Goal: Find specific page/section: Find specific page/section

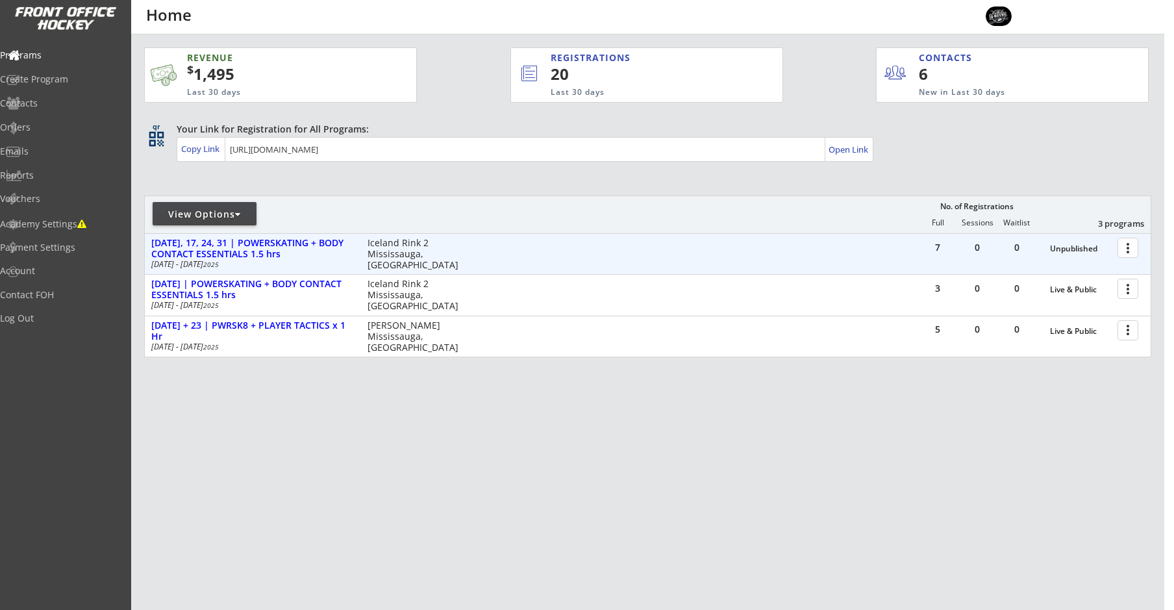
click at [1133, 245] on div at bounding box center [1130, 247] width 23 height 23
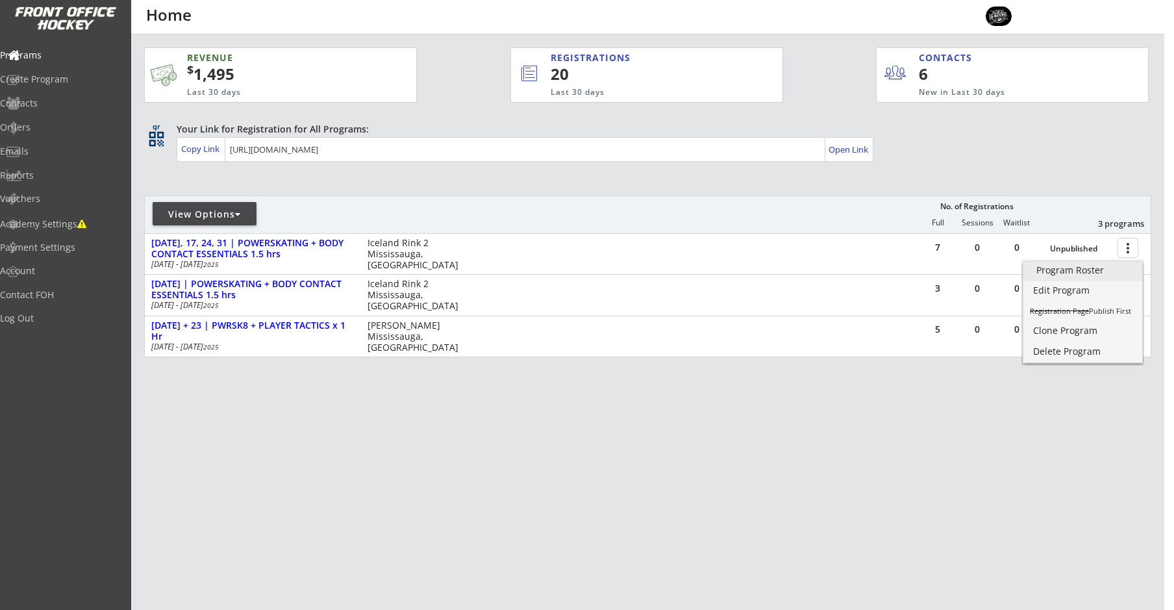
click at [1060, 271] on div "Program Roster" at bounding box center [1083, 270] width 93 height 9
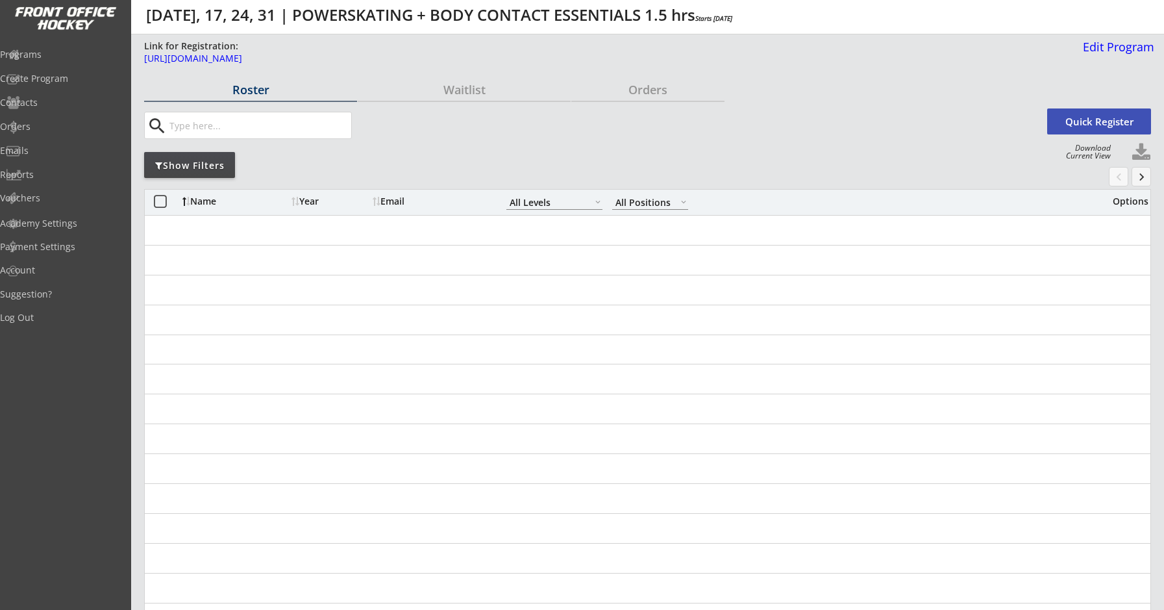
select select ""All Levels""
select select ""All Positions""
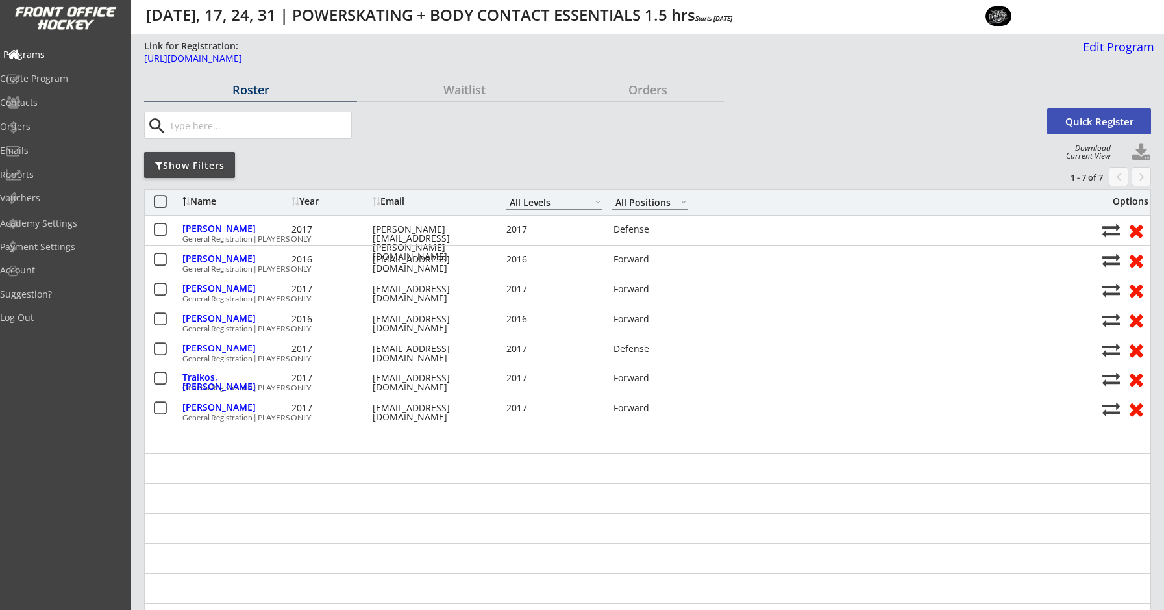
click at [53, 47] on div "Programs" at bounding box center [61, 55] width 123 height 23
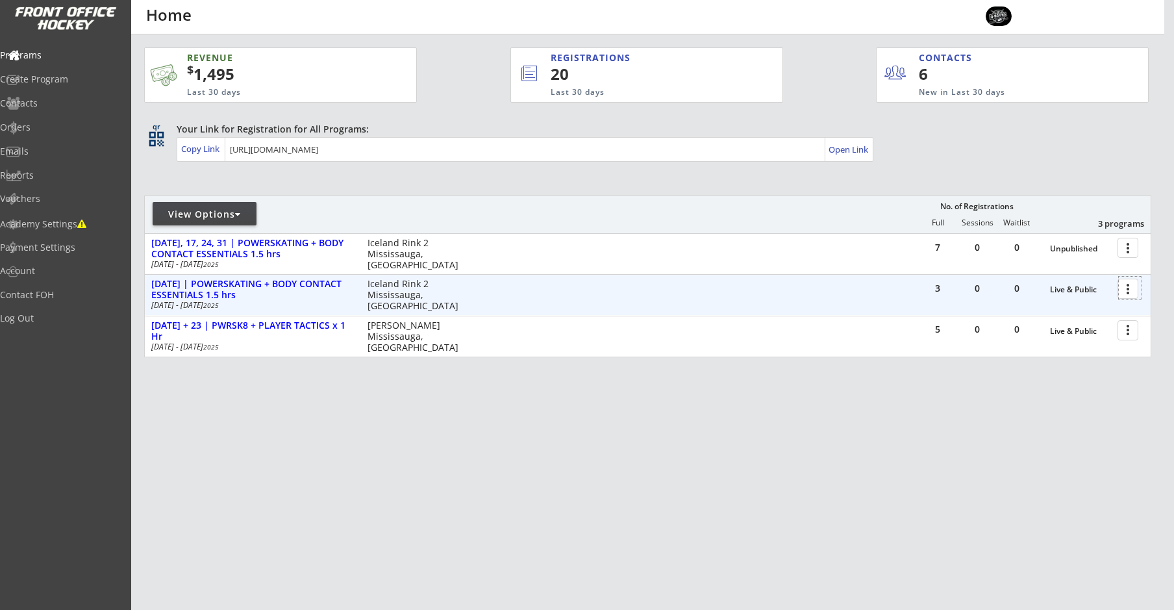
click at [1133, 287] on div at bounding box center [1130, 288] width 23 height 23
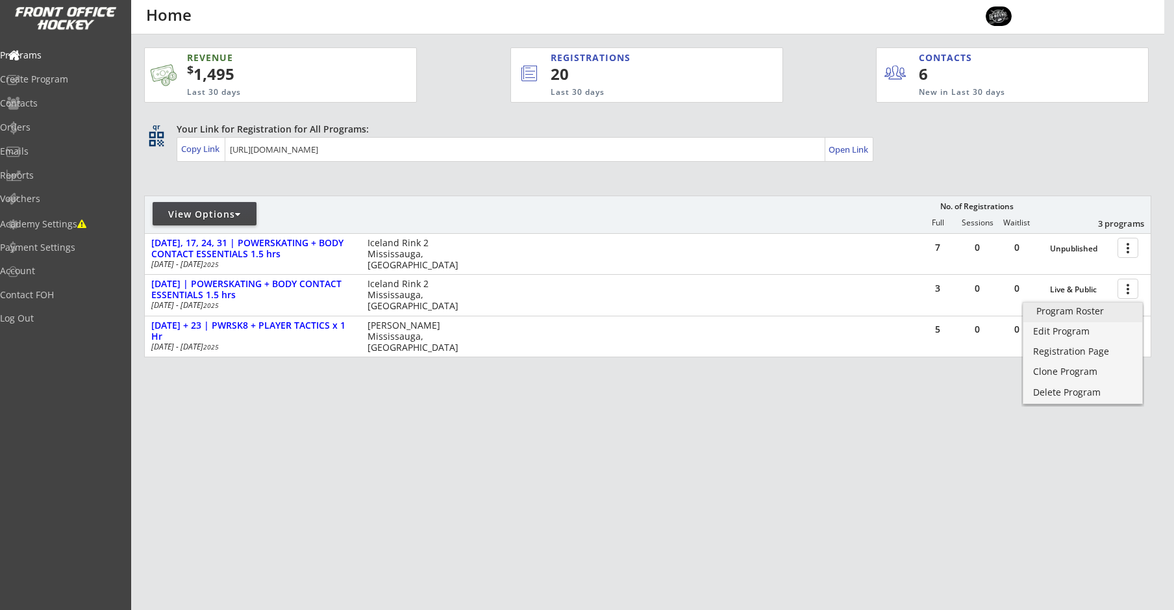
click at [1050, 314] on div "Program Roster" at bounding box center [1083, 311] width 93 height 9
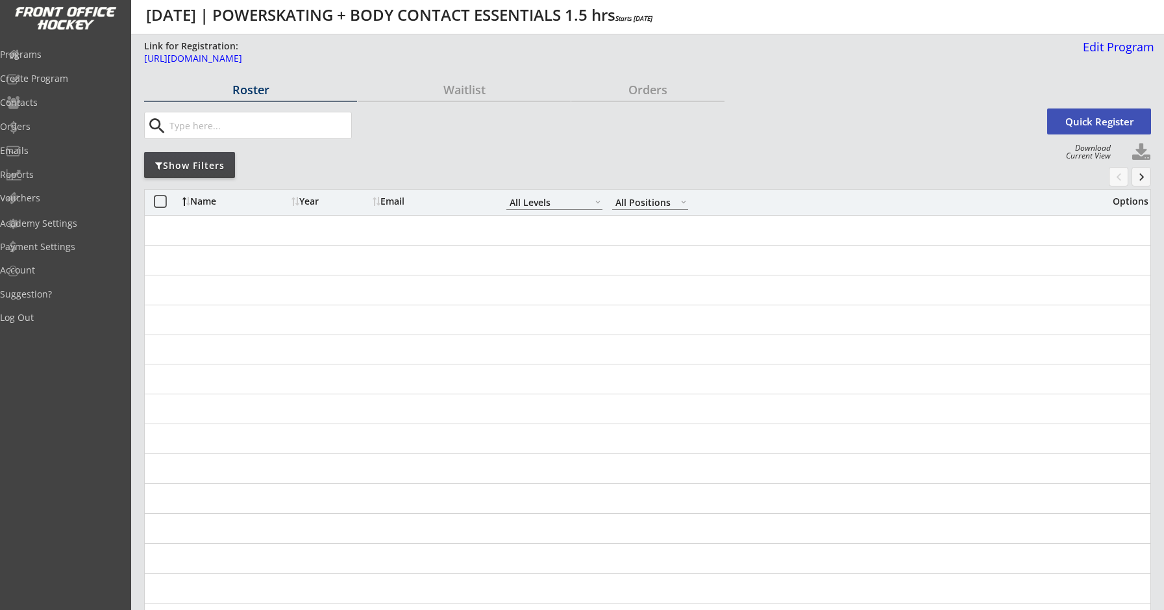
select select ""All Levels""
select select ""All Positions""
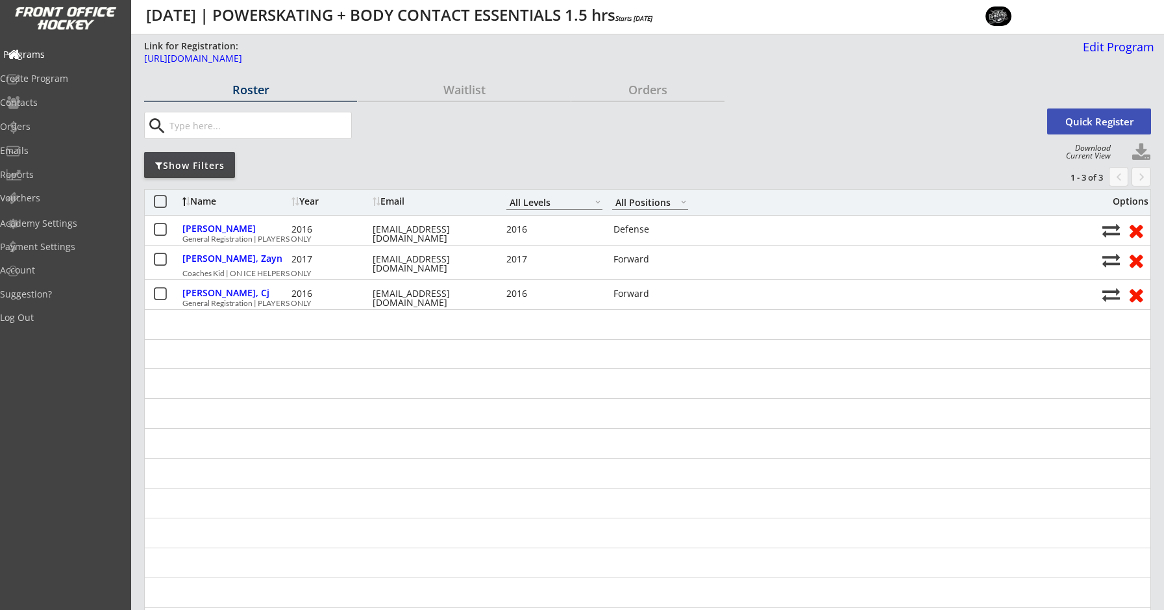
click at [58, 57] on div "Programs" at bounding box center [61, 54] width 117 height 9
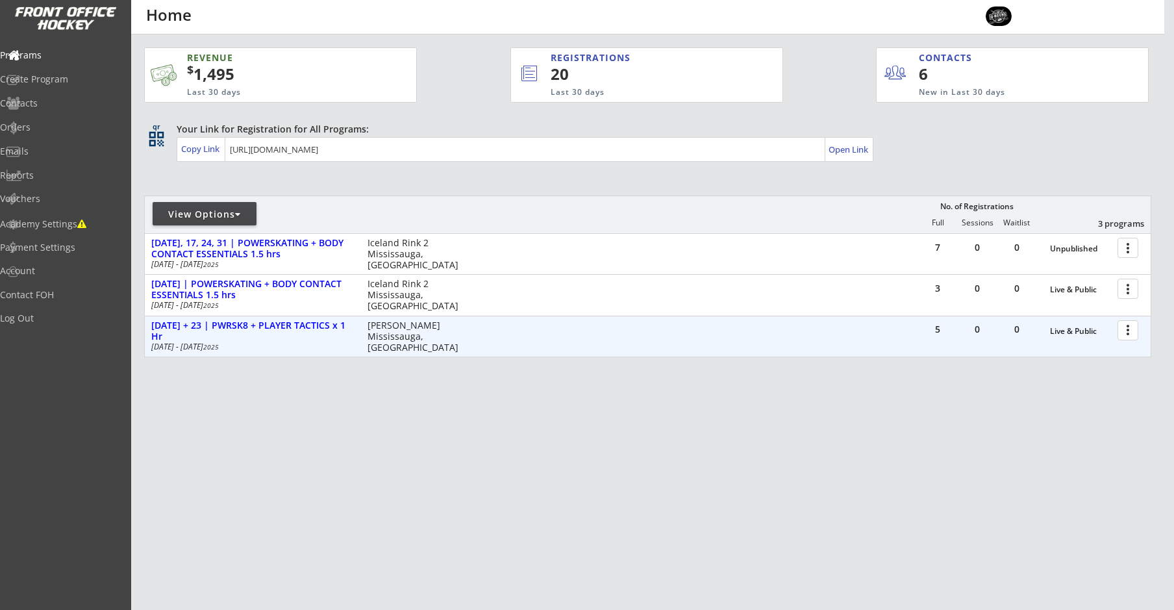
click at [1133, 331] on div at bounding box center [1130, 329] width 23 height 23
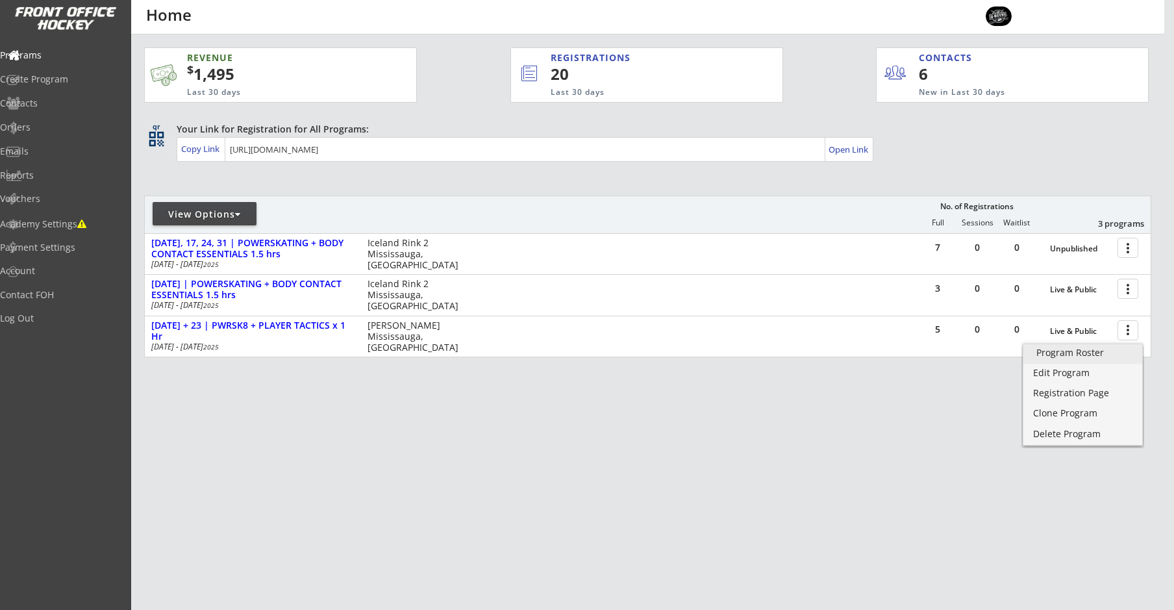
click at [1051, 353] on div "Program Roster" at bounding box center [1083, 352] width 93 height 9
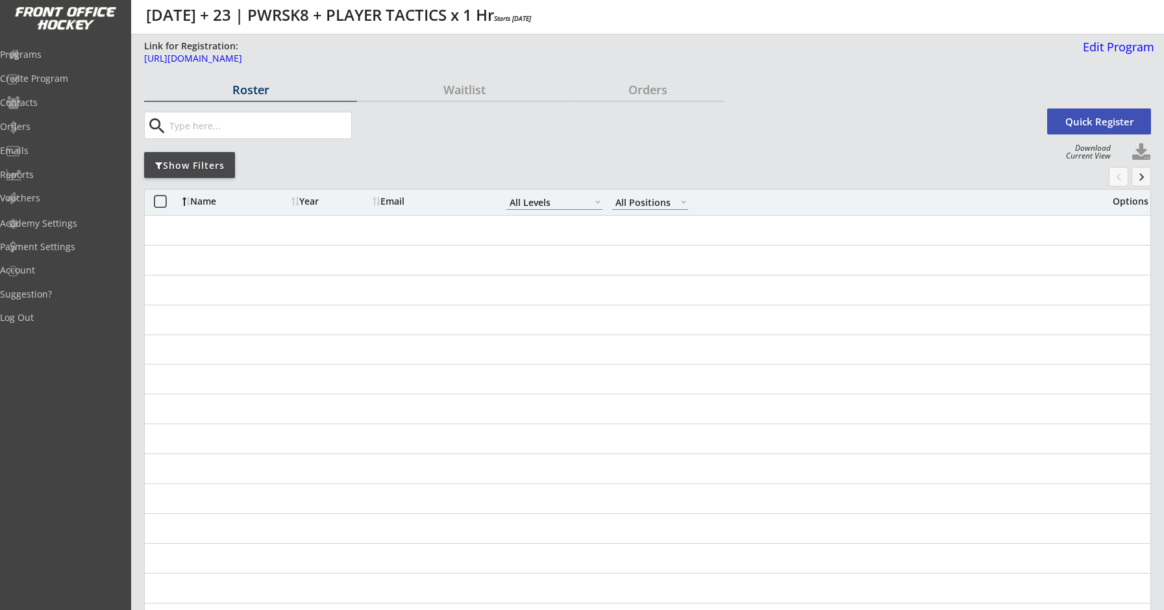
select select ""All Levels""
select select ""All Positions""
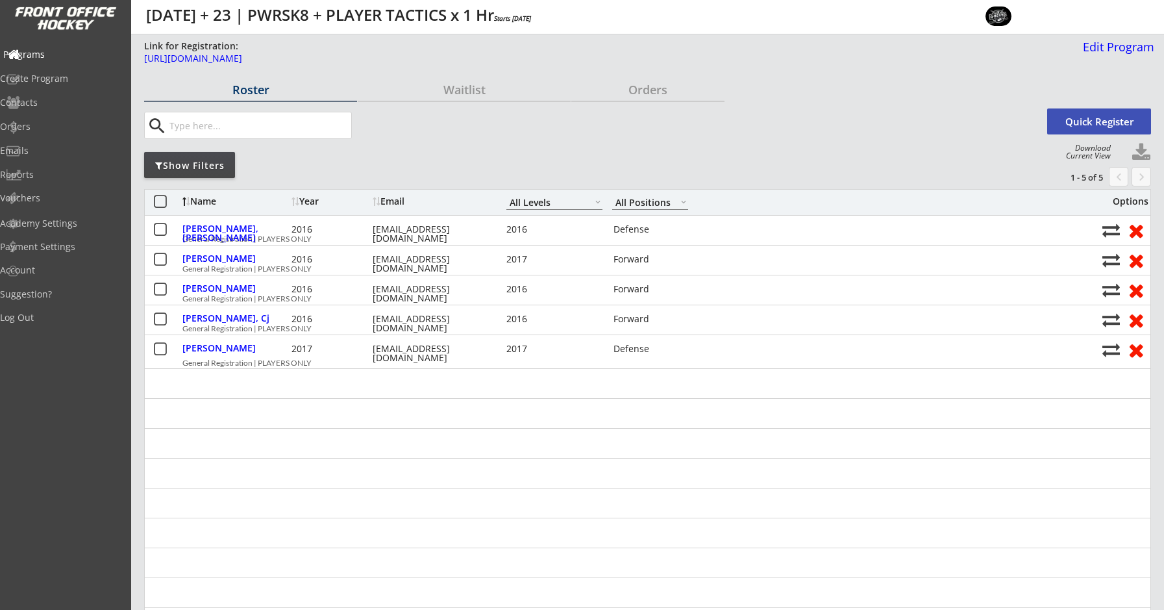
click at [60, 51] on div "Programs" at bounding box center [61, 54] width 117 height 9
